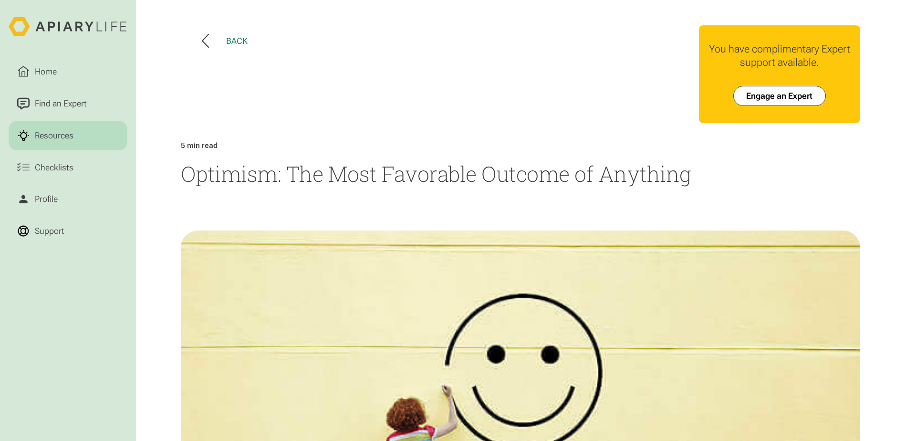
click at [236, 39] on div "Back" at bounding box center [236, 41] width 21 height 10
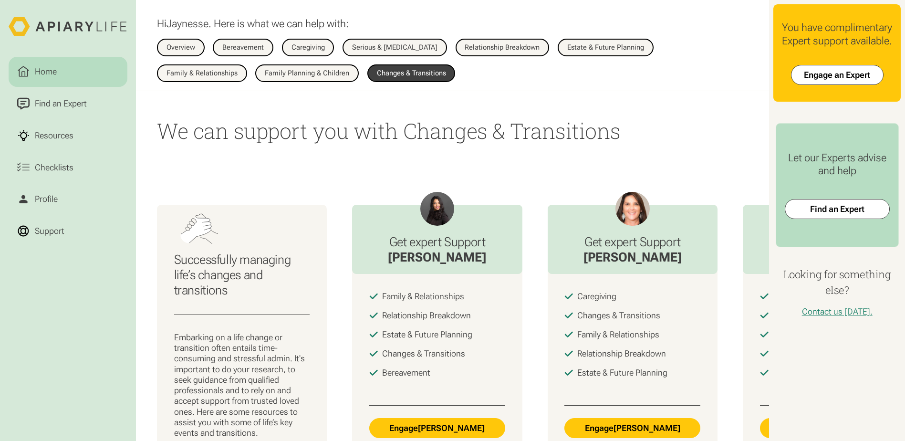
scroll to position [857, 0]
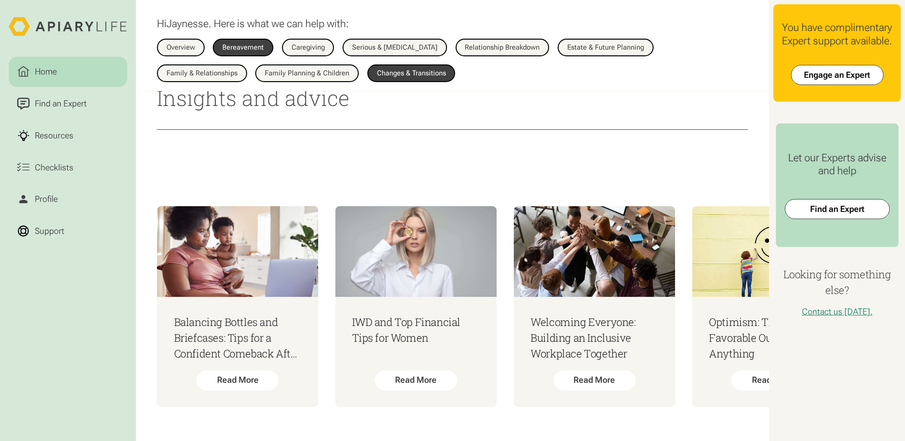
click at [254, 52] on link "Bereavement" at bounding box center [243, 47] width 61 height 17
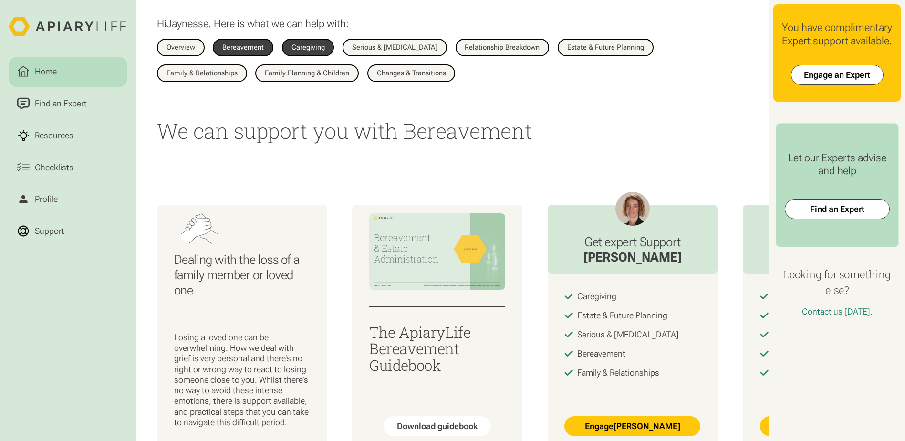
click at [320, 52] on link "Caregiving" at bounding box center [308, 47] width 52 height 17
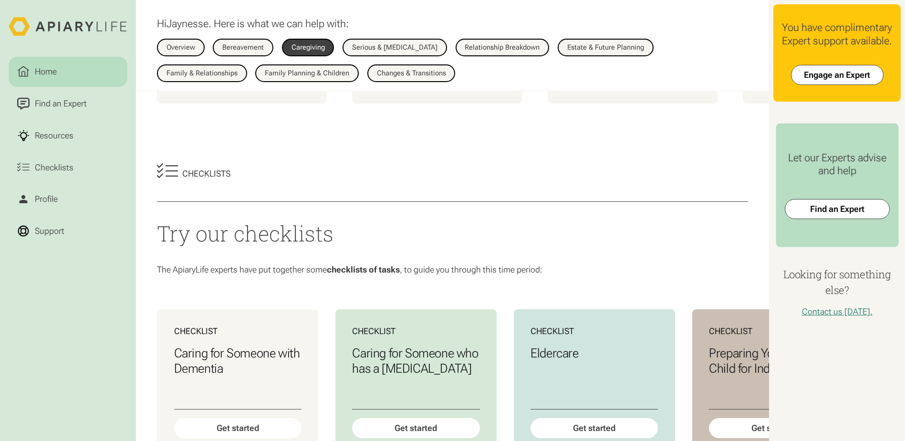
scroll to position [382, 0]
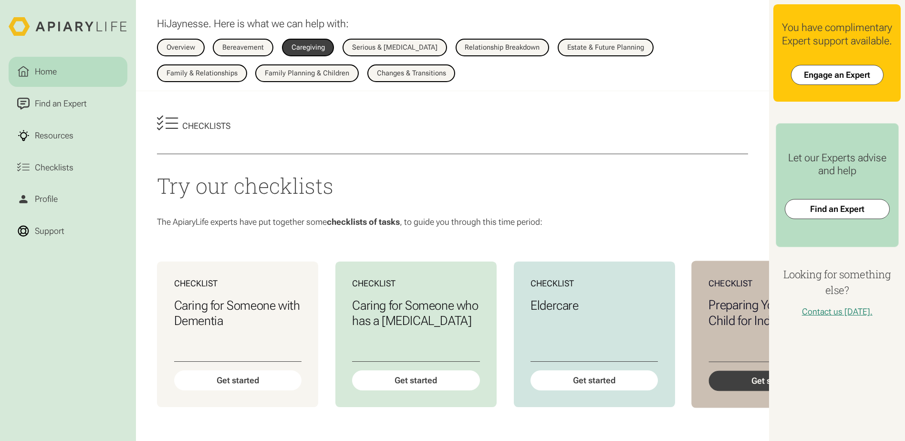
click at [741, 391] on div "Get started" at bounding box center [772, 381] width 129 height 20
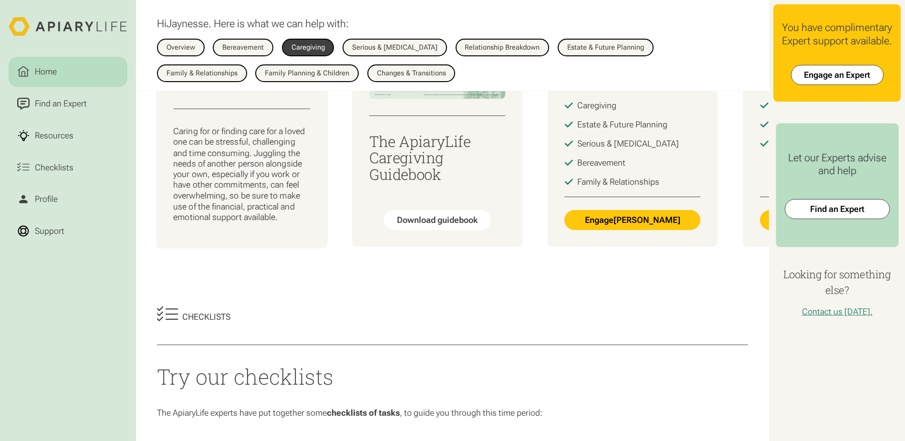
scroll to position [143, 0]
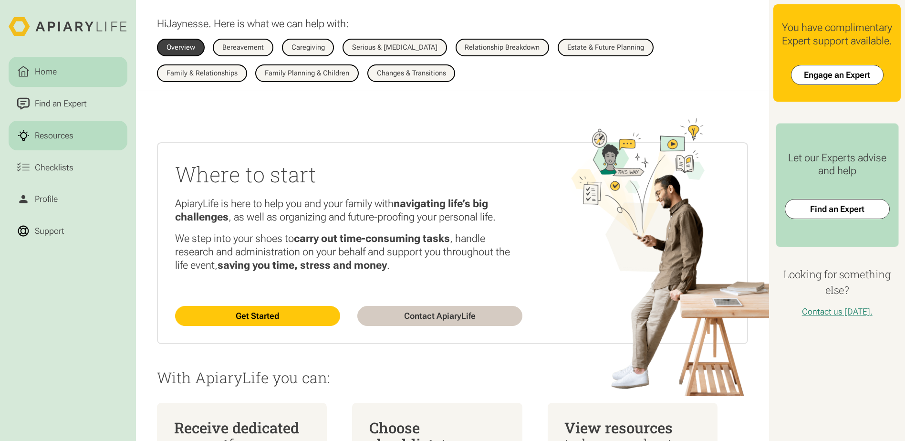
click at [61, 139] on div "Resources" at bounding box center [54, 135] width 43 height 13
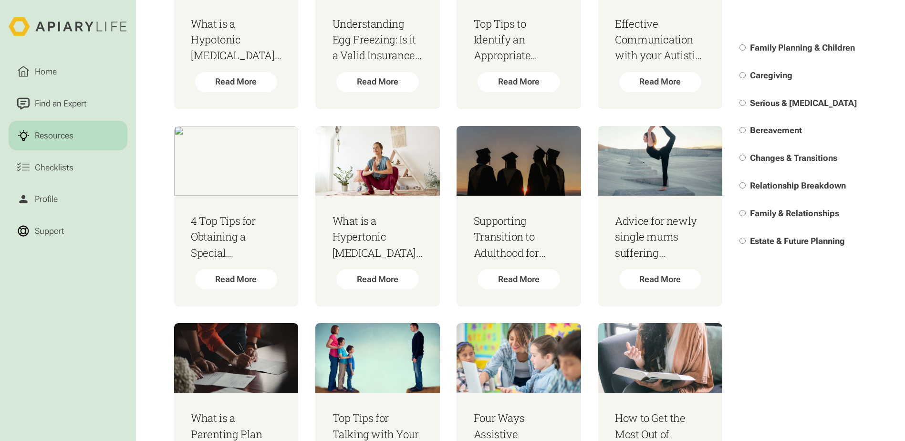
scroll to position [620, 0]
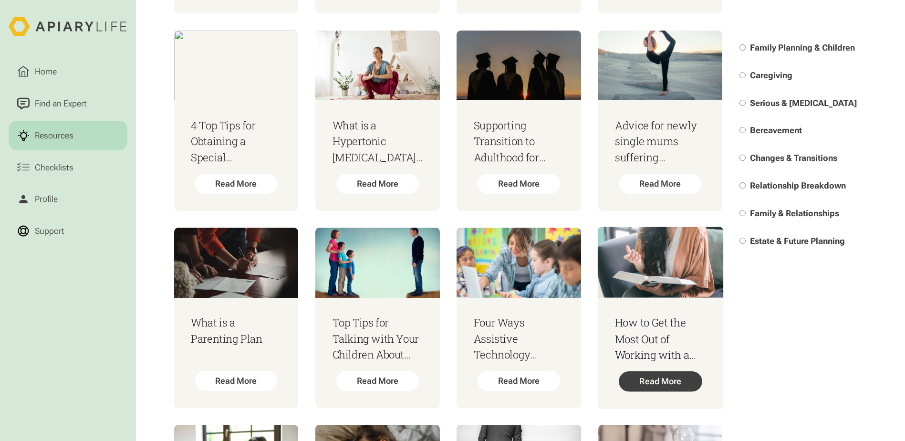
click at [662, 387] on div "Read More" at bounding box center [660, 381] width 83 height 20
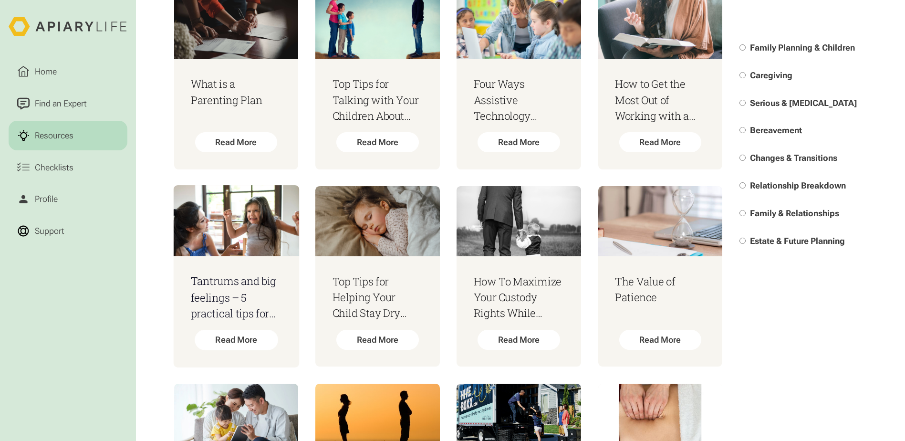
scroll to position [1002, 0]
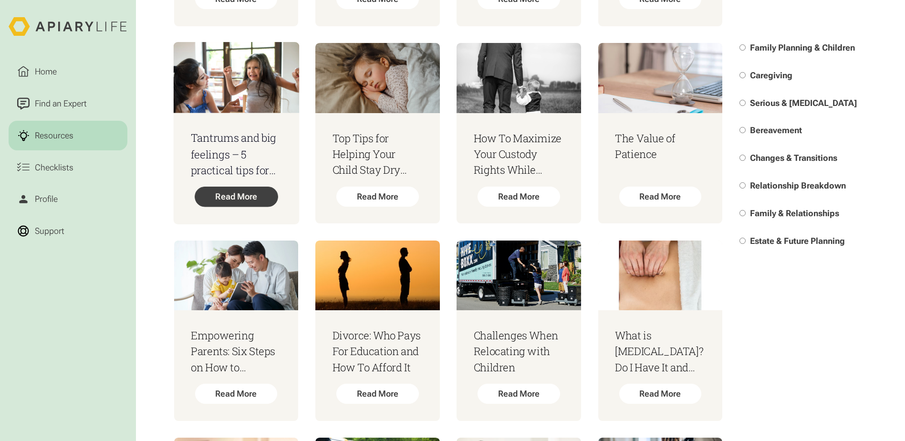
click at [222, 207] on div "Read More" at bounding box center [236, 197] width 83 height 20
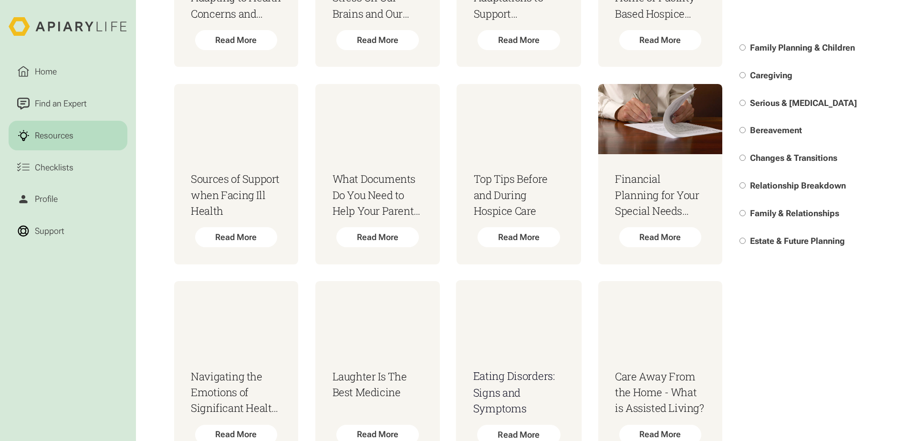
scroll to position [2242, 0]
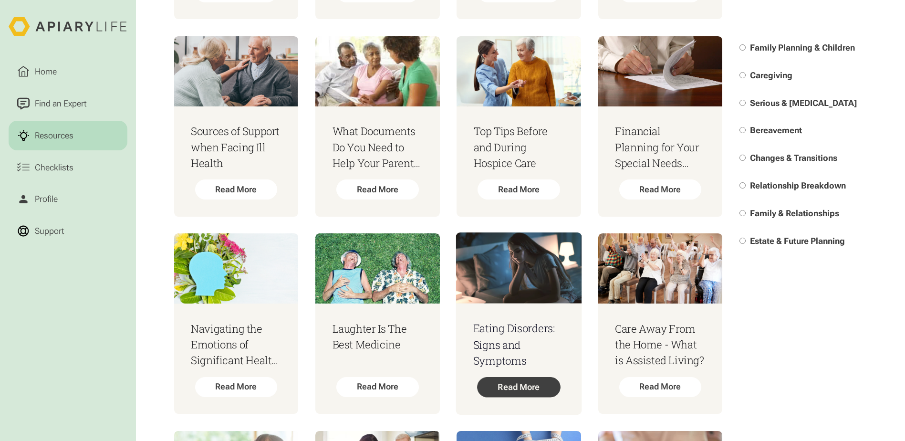
click at [535, 392] on div "Read More" at bounding box center [518, 387] width 83 height 20
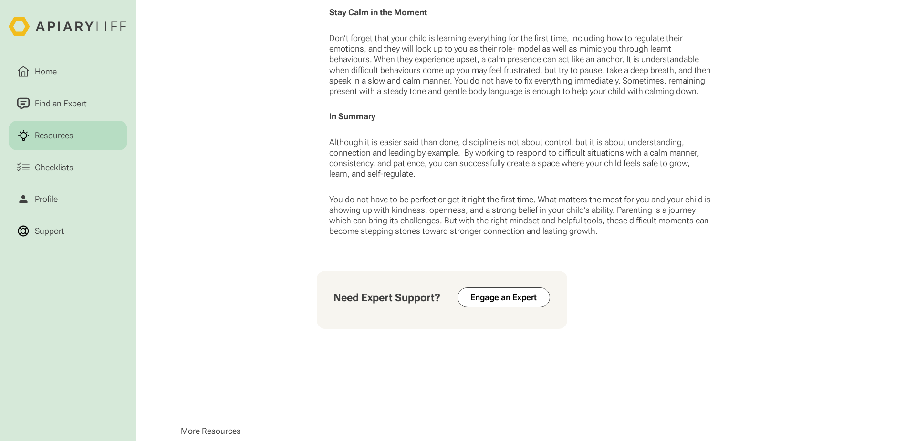
scroll to position [1288, 0]
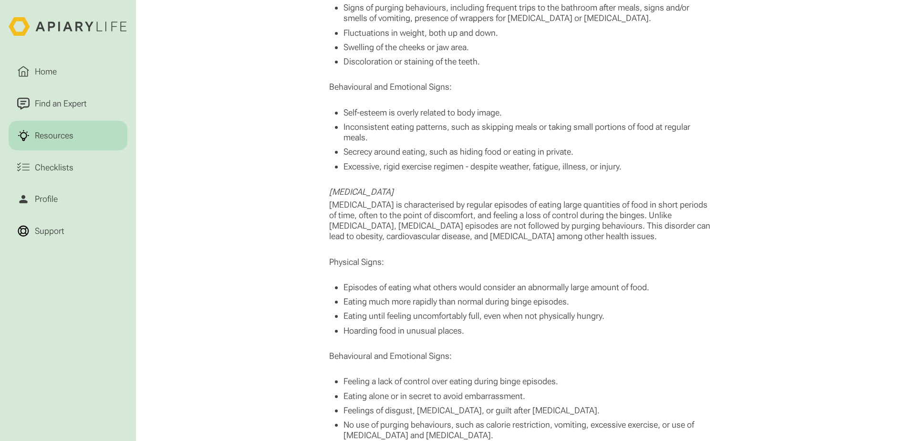
scroll to position [1192, 0]
